Goal: Find specific page/section: Find specific page/section

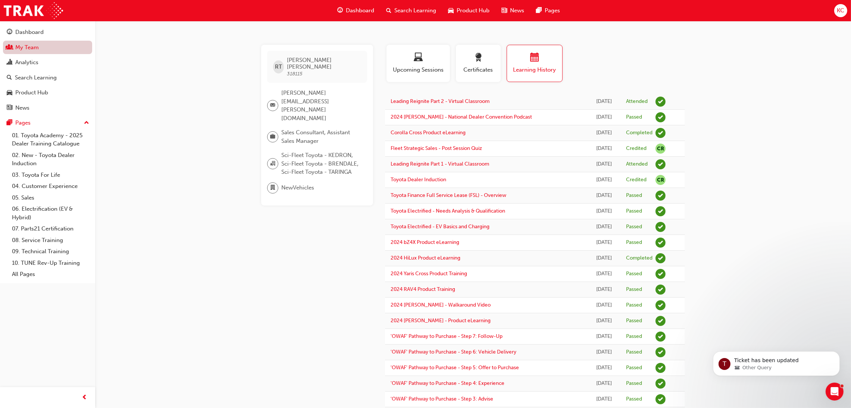
click at [28, 47] on link "My Team" at bounding box center [47, 48] width 89 height 14
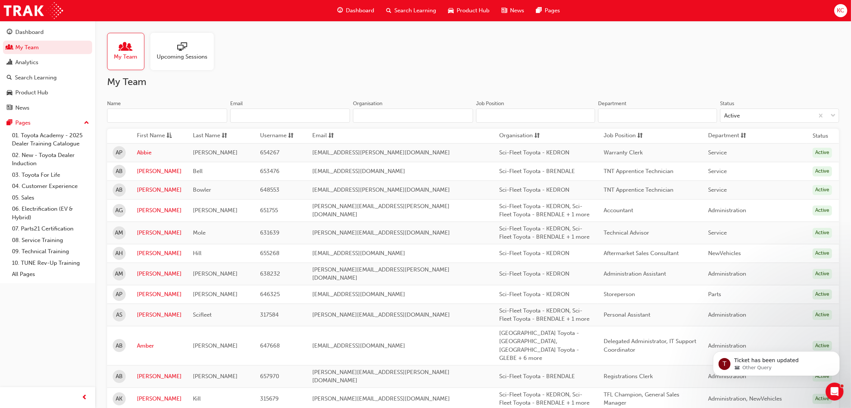
click at [169, 115] on input "Name" at bounding box center [167, 116] width 120 height 14
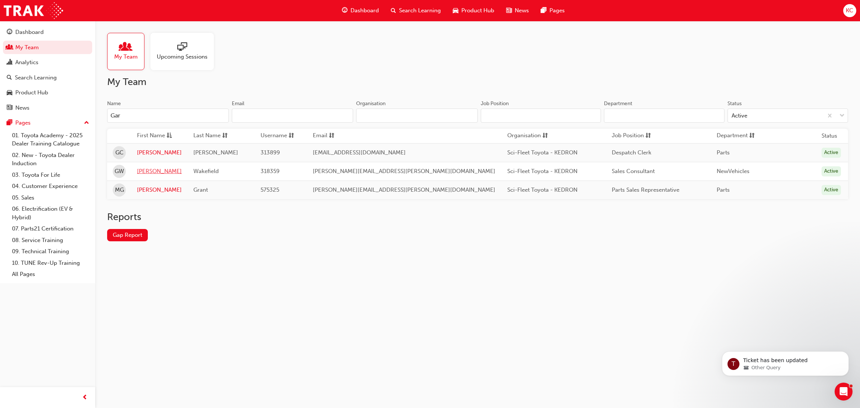
type input "Gar"
click at [144, 173] on link "[PERSON_NAME]" at bounding box center [159, 171] width 45 height 9
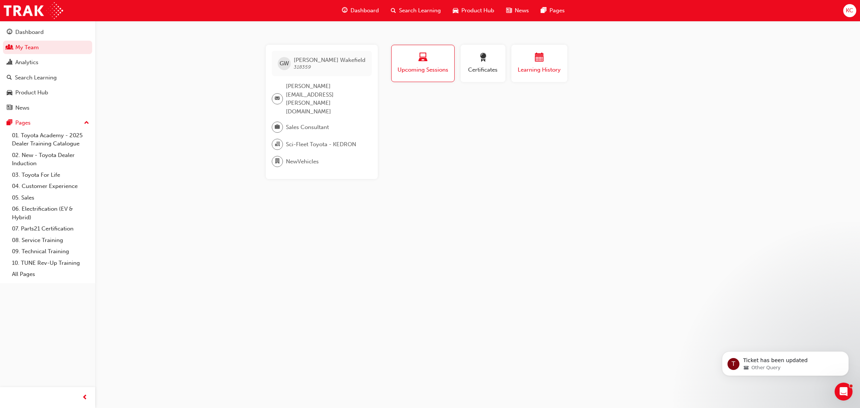
click at [539, 58] on span "calendar-icon" at bounding box center [539, 58] width 9 height 10
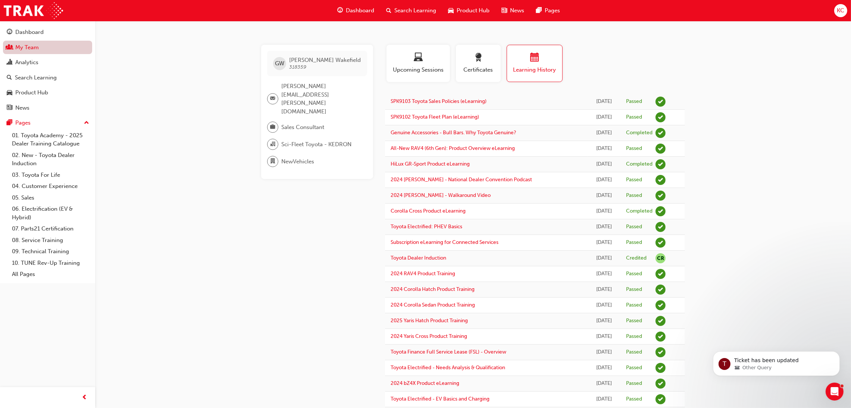
click at [25, 46] on link "My Team" at bounding box center [47, 48] width 89 height 14
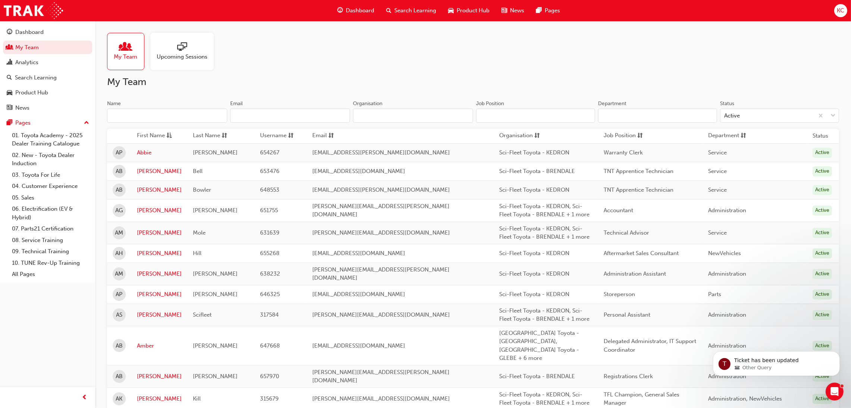
click at [165, 114] on input "Name" at bounding box center [167, 116] width 120 height 14
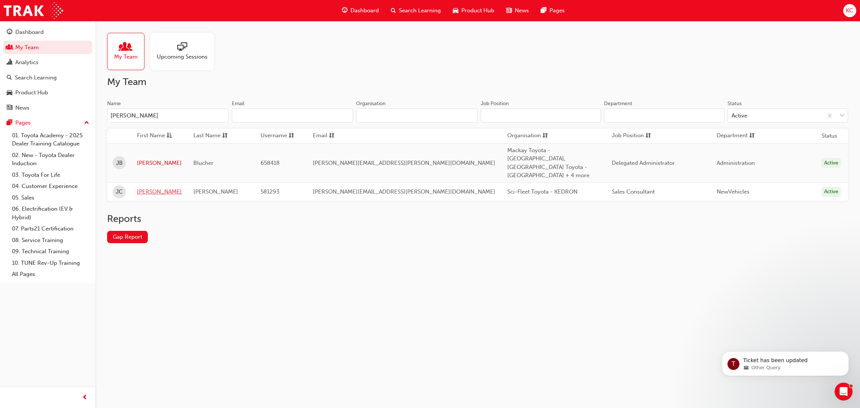
type input "[PERSON_NAME]"
click at [145, 188] on link "[PERSON_NAME]" at bounding box center [159, 192] width 45 height 9
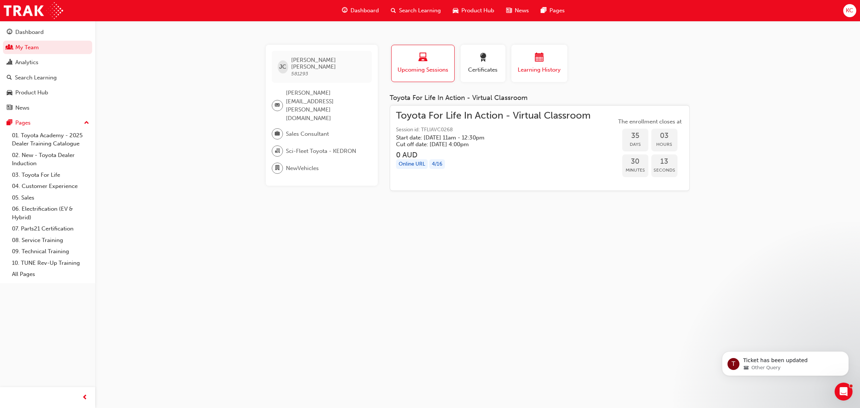
click at [546, 66] on span "Learning History" at bounding box center [539, 70] width 45 height 9
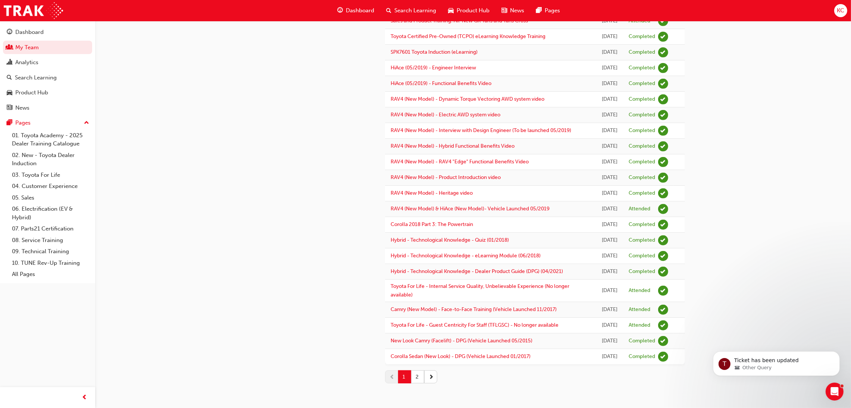
scroll to position [778, 0]
click at [417, 381] on button "2" at bounding box center [417, 376] width 13 height 13
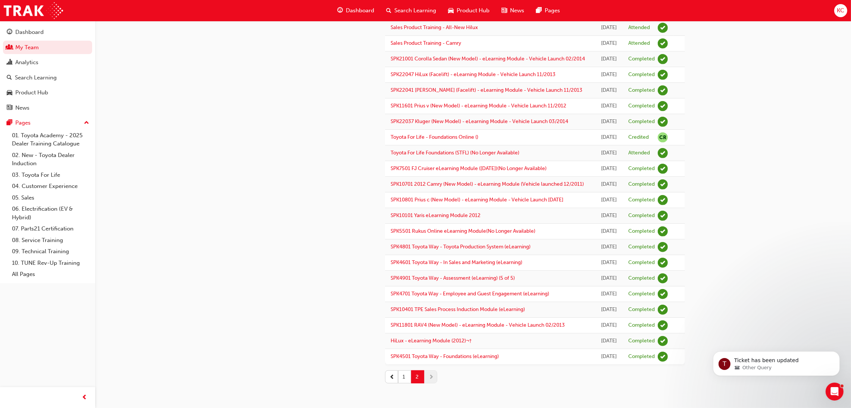
scroll to position [672, 0]
click at [406, 377] on button "1" at bounding box center [404, 376] width 13 height 13
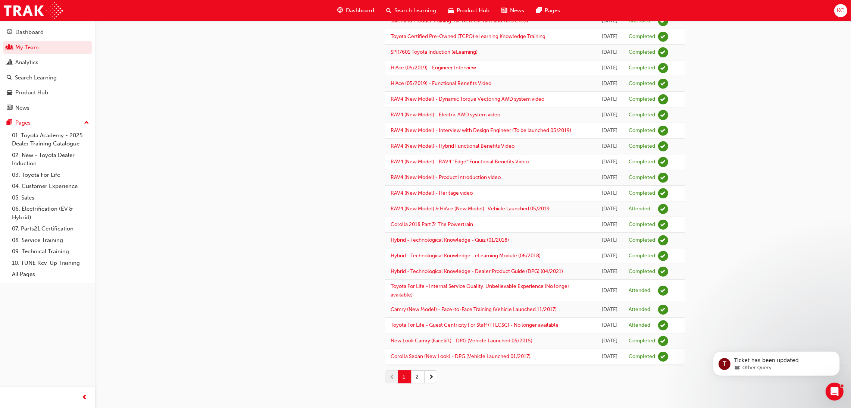
scroll to position [554, 0]
click at [456, 55] on link "SPK7601 Toyota Induction (eLearning)" at bounding box center [434, 52] width 87 height 6
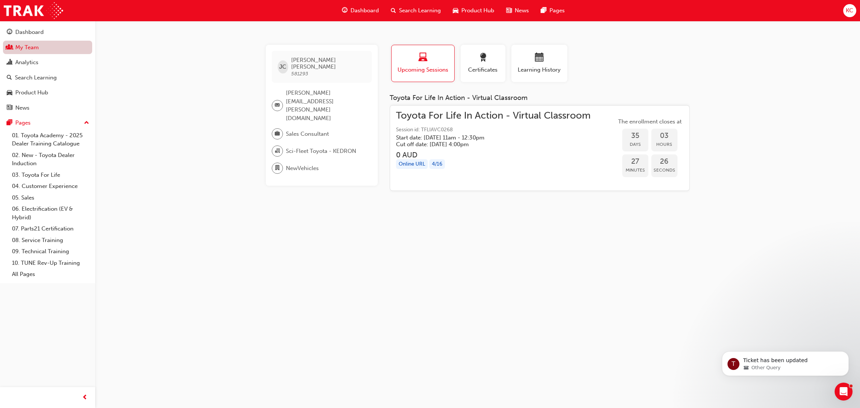
click at [26, 45] on link "My Team" at bounding box center [47, 48] width 89 height 14
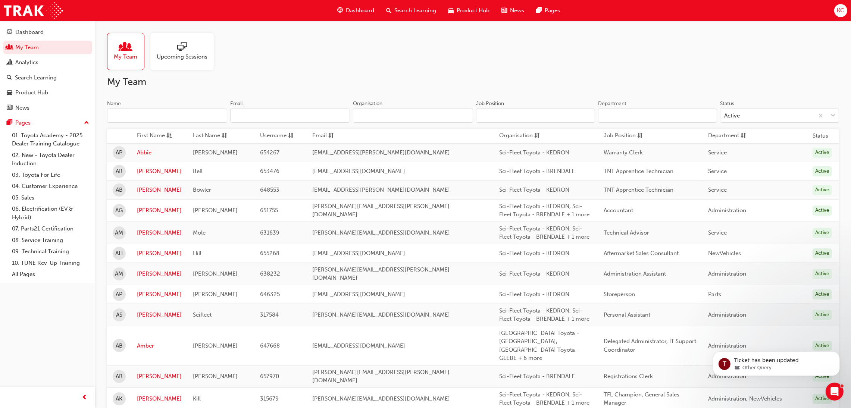
click at [148, 115] on input "Name" at bounding box center [167, 116] width 120 height 14
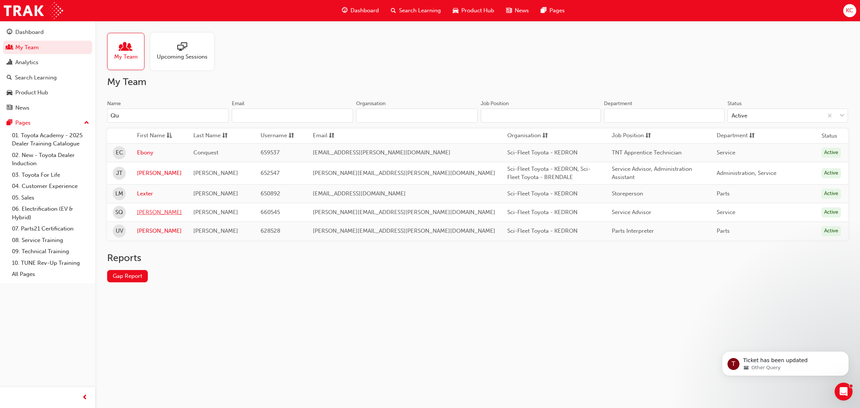
type input "Qu"
click at [151, 210] on link "[PERSON_NAME]" at bounding box center [159, 212] width 45 height 9
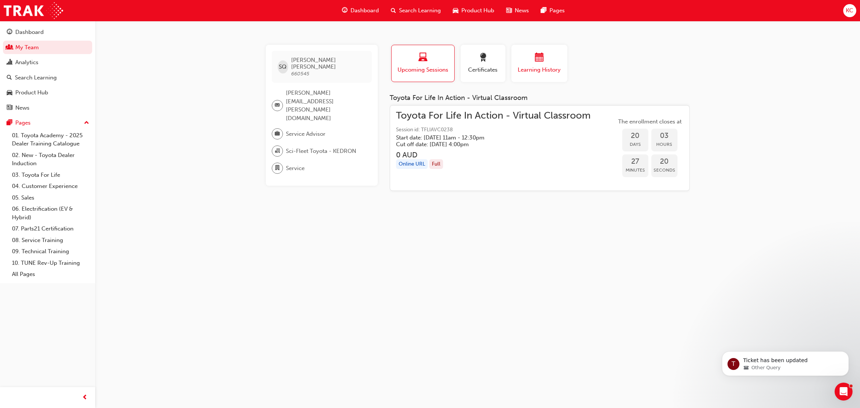
click at [539, 57] on span "calendar-icon" at bounding box center [539, 58] width 9 height 10
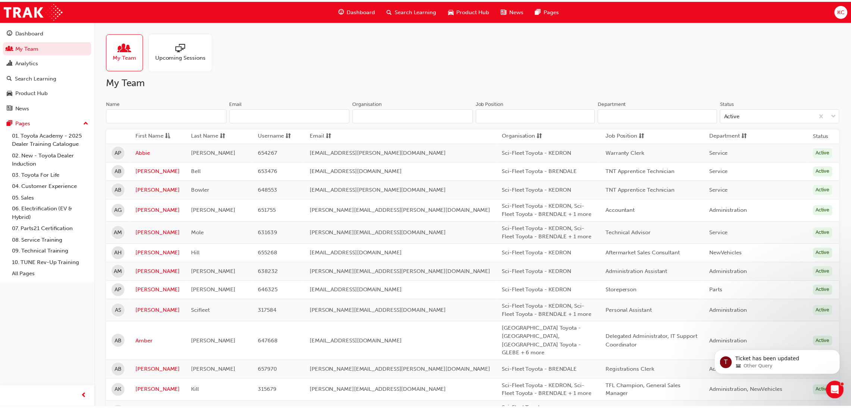
scroll to position [554, 0]
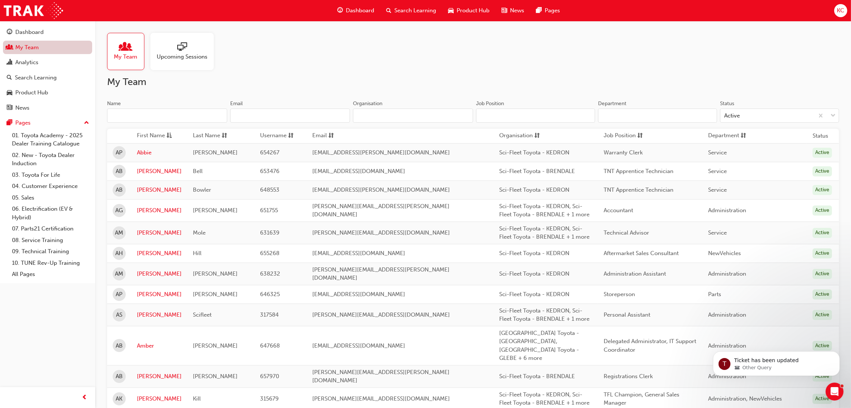
click at [41, 49] on link "My Team" at bounding box center [47, 48] width 89 height 14
click at [141, 117] on input "Name" at bounding box center [167, 116] width 120 height 14
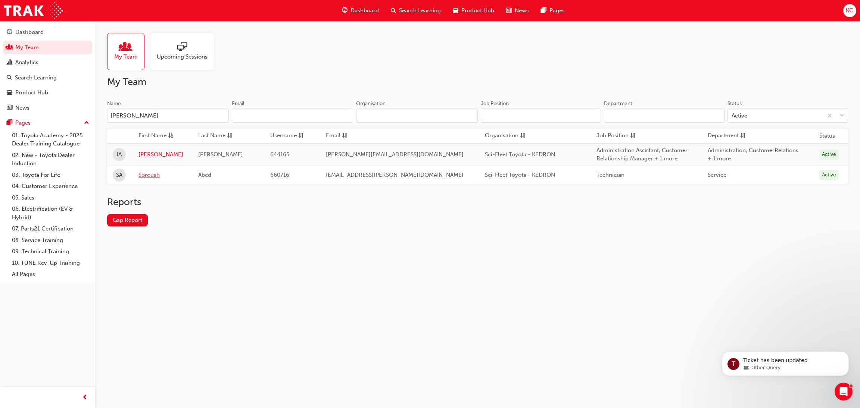
type input "[PERSON_NAME]"
click at [144, 176] on link "Soroush" at bounding box center [162, 175] width 49 height 9
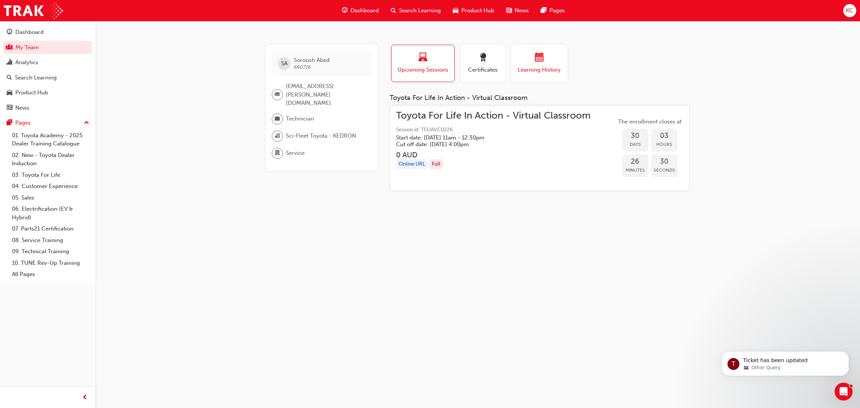
click at [521, 65] on div "Learning History" at bounding box center [539, 63] width 45 height 21
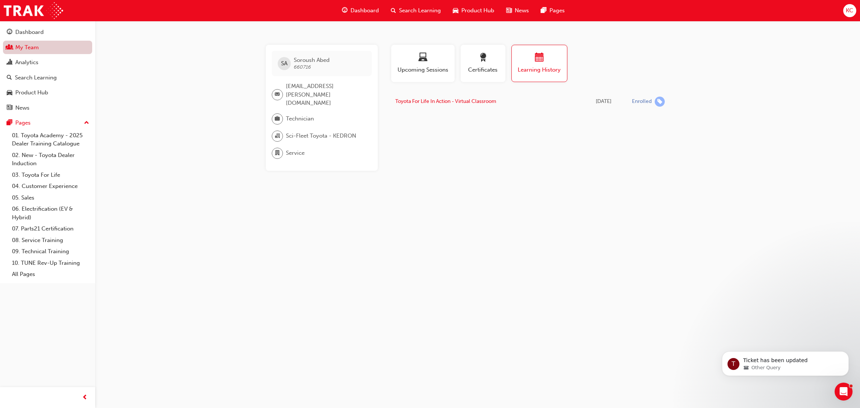
click at [29, 47] on link "My Team" at bounding box center [47, 48] width 89 height 14
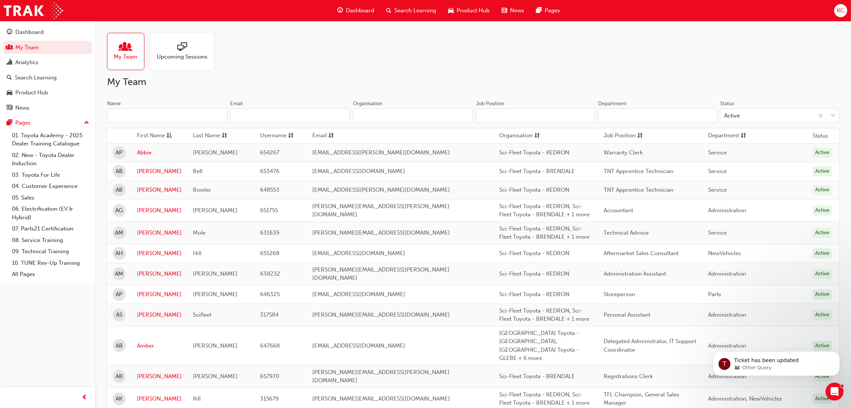
click at [178, 116] on input "Name" at bounding box center [167, 116] width 120 height 14
type input "[PERSON_NAME]"
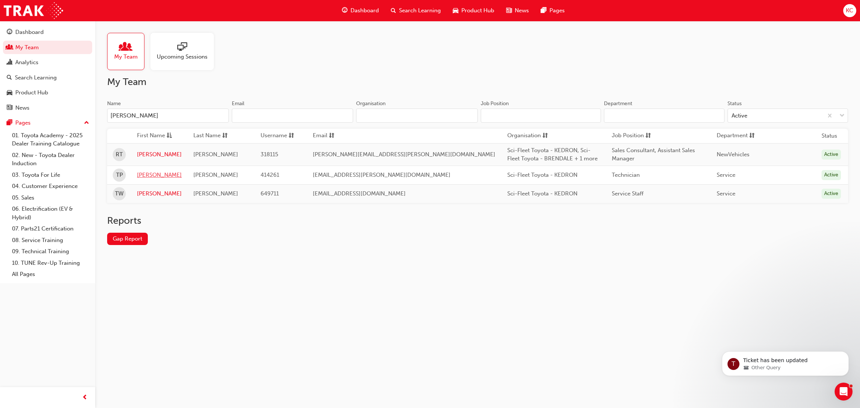
click at [149, 176] on link "[PERSON_NAME]" at bounding box center [159, 175] width 45 height 9
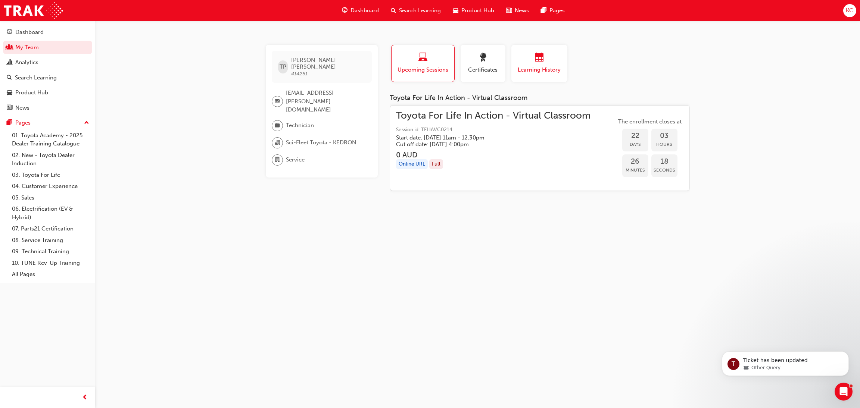
click at [530, 65] on div "Learning History" at bounding box center [539, 63] width 45 height 21
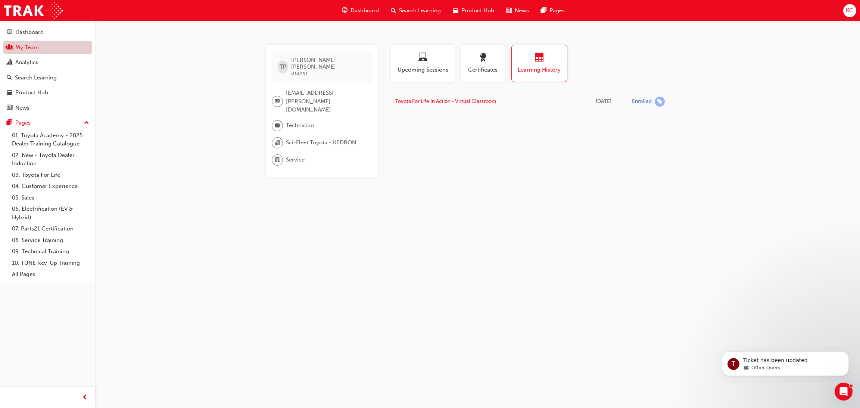
drag, startPoint x: 28, startPoint y: 47, endPoint x: 40, endPoint y: 50, distance: 12.2
click at [29, 47] on link "My Team" at bounding box center [47, 48] width 89 height 14
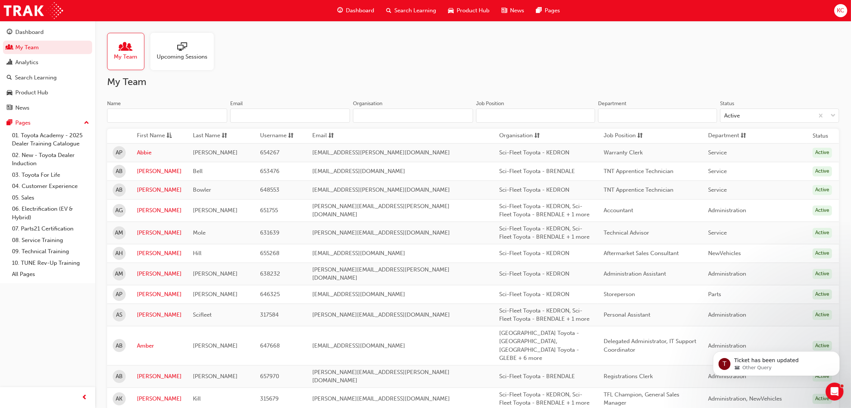
click at [158, 111] on input "Name" at bounding box center [167, 116] width 120 height 14
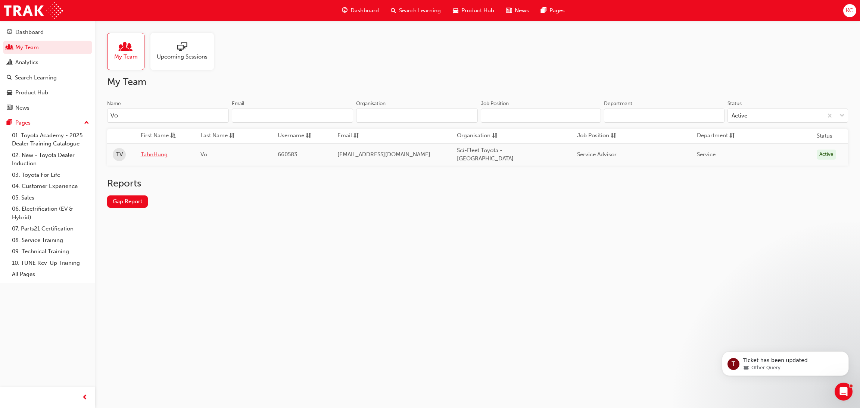
type input "Vo"
click at [164, 154] on link "TahnHung" at bounding box center [165, 154] width 49 height 9
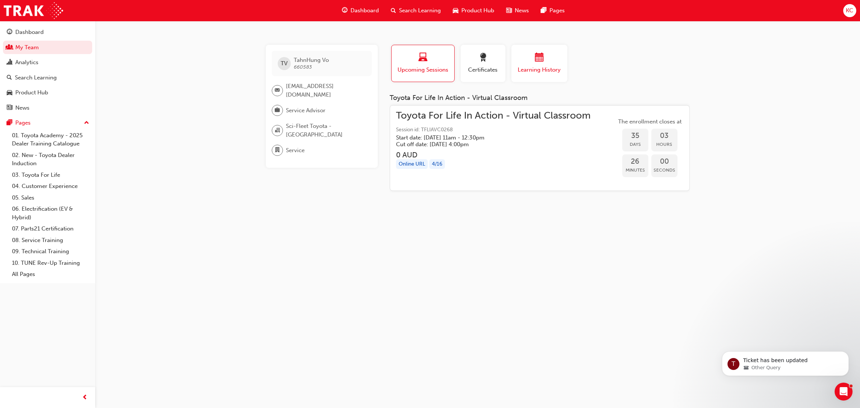
click at [528, 59] on div "button" at bounding box center [539, 59] width 45 height 12
